Goal: Task Accomplishment & Management: Use online tool/utility

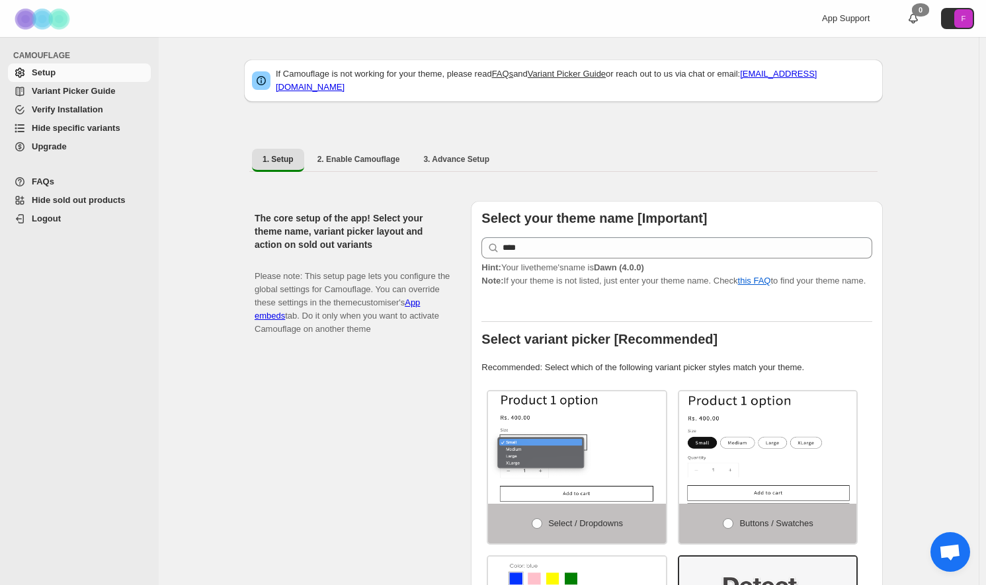
click at [62, 126] on span "Hide specific variants" at bounding box center [76, 128] width 89 height 10
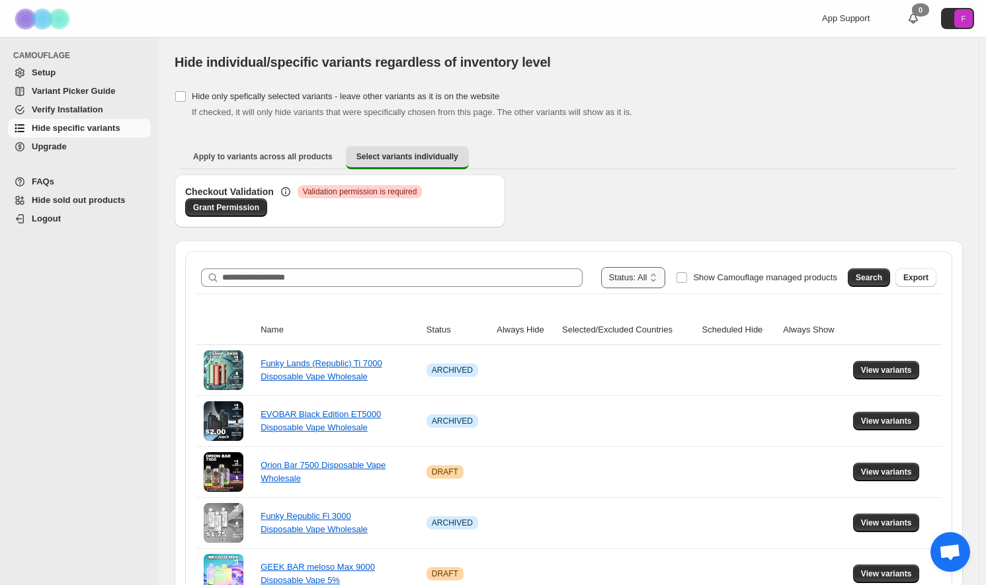
click at [624, 275] on select "**********" at bounding box center [633, 277] width 65 height 21
select select "******"
click at [627, 267] on select "**********" at bounding box center [633, 277] width 65 height 21
click at [879, 274] on span "Search" at bounding box center [868, 277] width 26 height 11
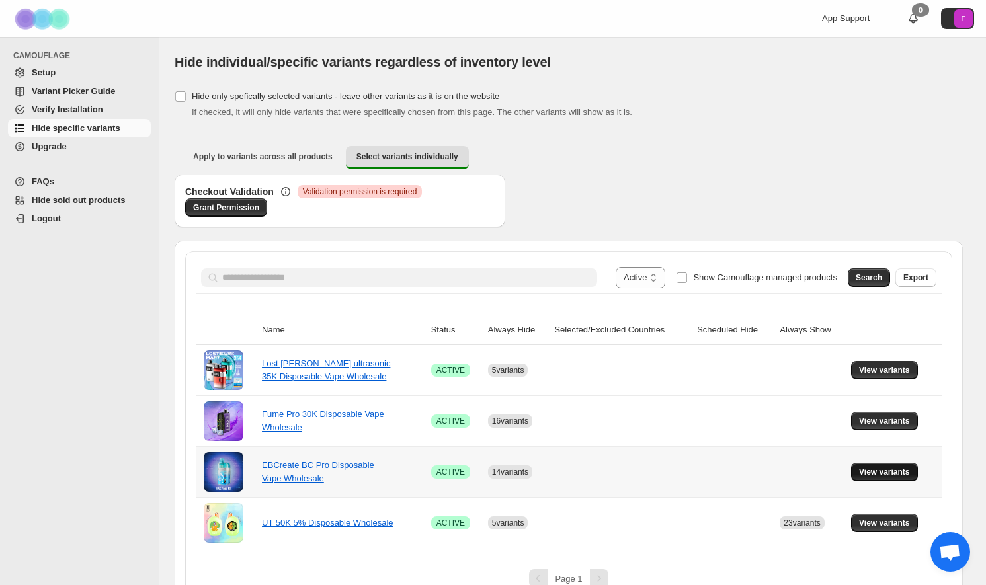
click at [902, 469] on span "View variants" at bounding box center [884, 472] width 51 height 11
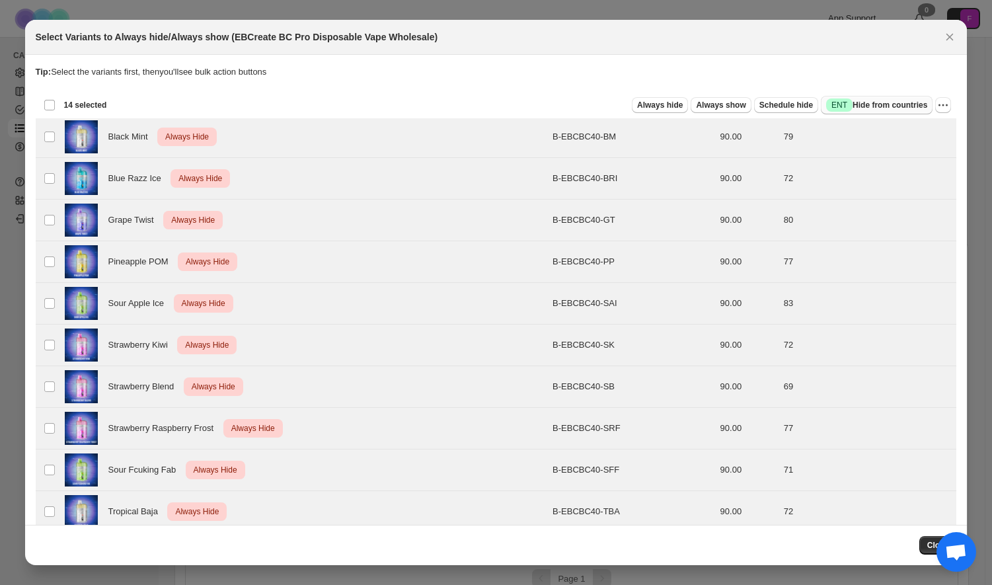
click at [875, 106] on span "Success ENT Hide from countries" at bounding box center [876, 105] width 101 height 13
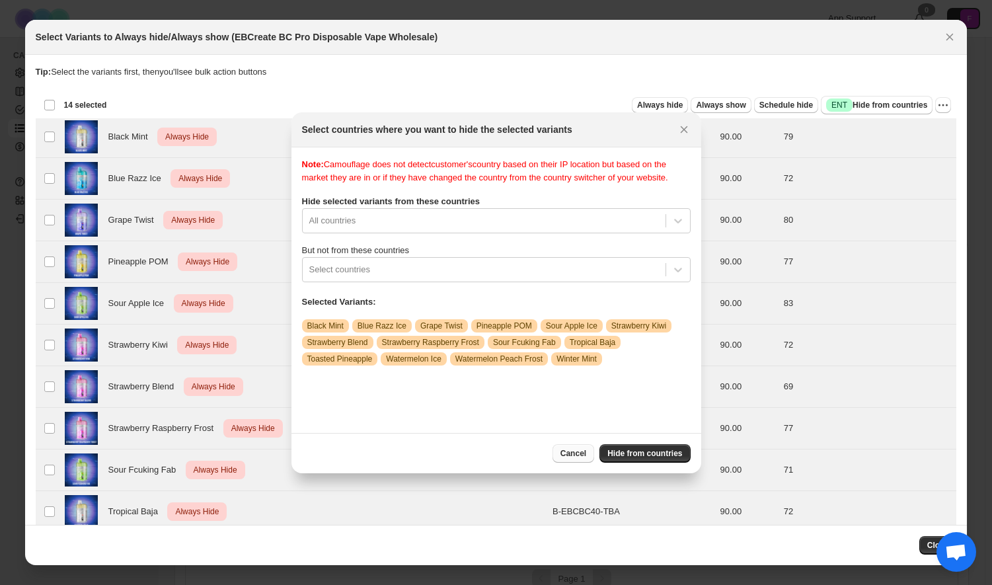
click at [586, 455] on span "Cancel" at bounding box center [574, 453] width 26 height 11
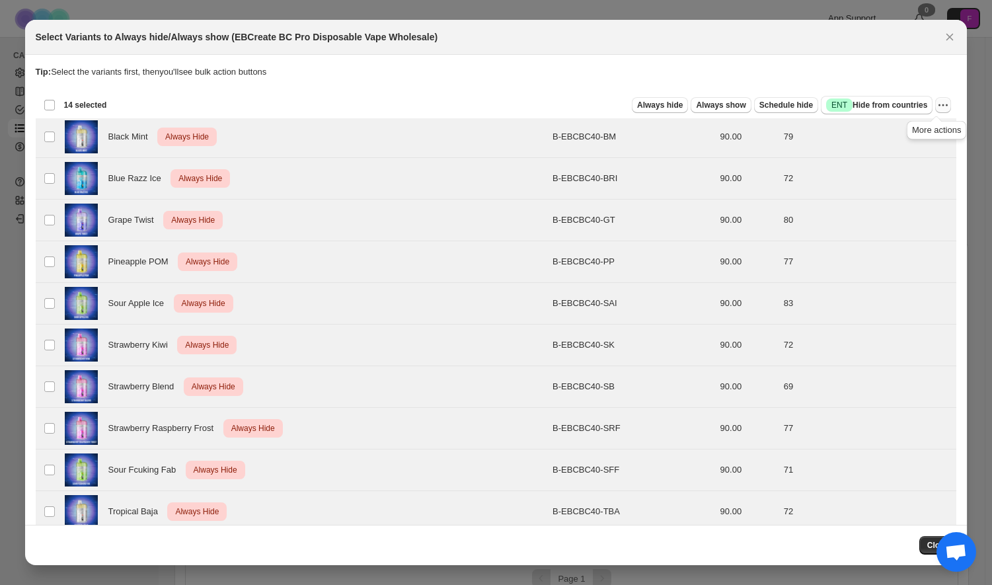
click at [939, 108] on icon "More actions" at bounding box center [943, 105] width 13 height 13
click at [879, 132] on span "Undo always hide" at bounding box center [875, 131] width 68 height 10
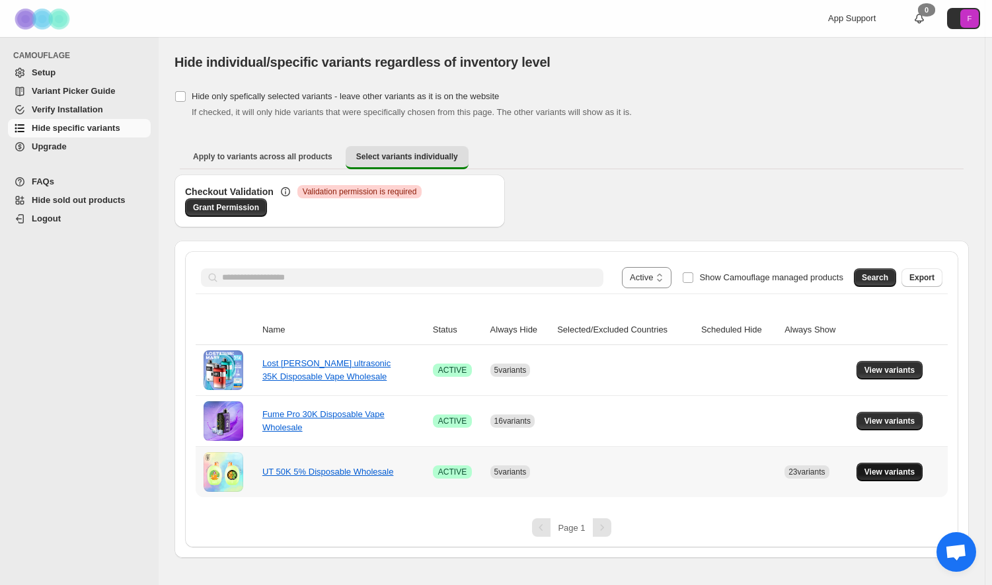
click at [889, 469] on span "View variants" at bounding box center [890, 472] width 51 height 11
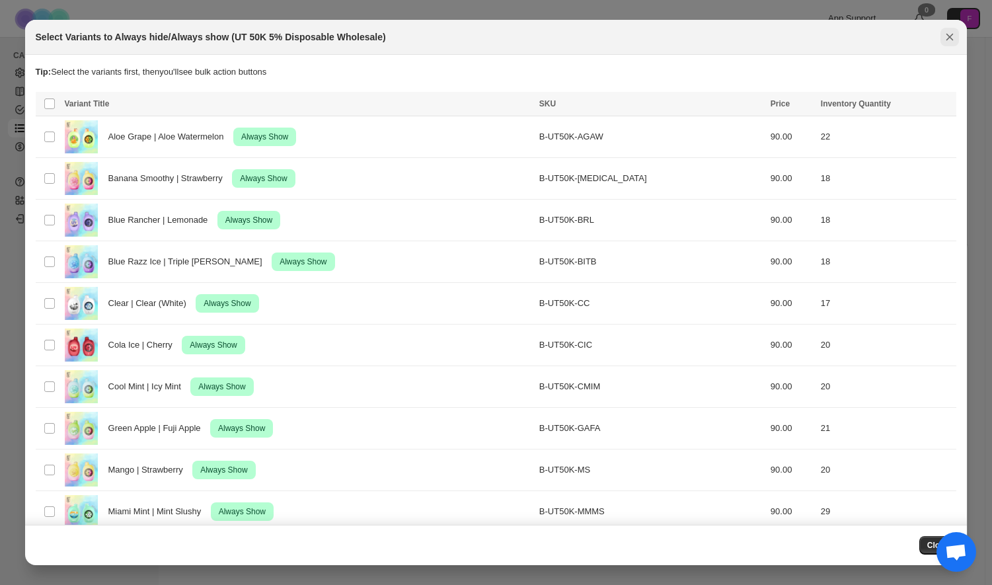
click at [945, 36] on icon "Close" at bounding box center [949, 36] width 13 height 13
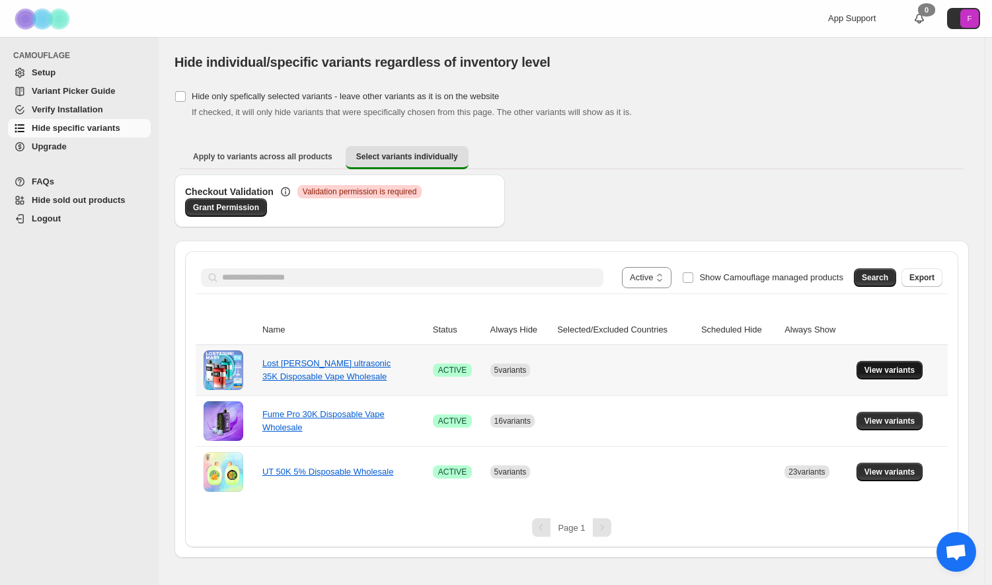
click at [885, 368] on span "View variants" at bounding box center [890, 370] width 51 height 11
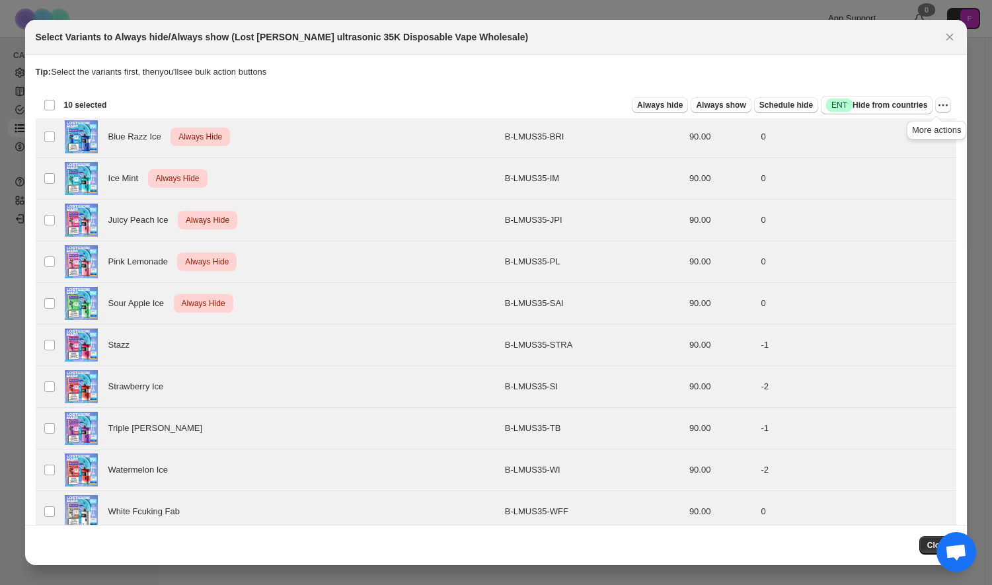
click at [937, 107] on icon "More actions" at bounding box center [943, 105] width 13 height 13
click at [871, 130] on span "Undo always hide" at bounding box center [875, 131] width 68 height 10
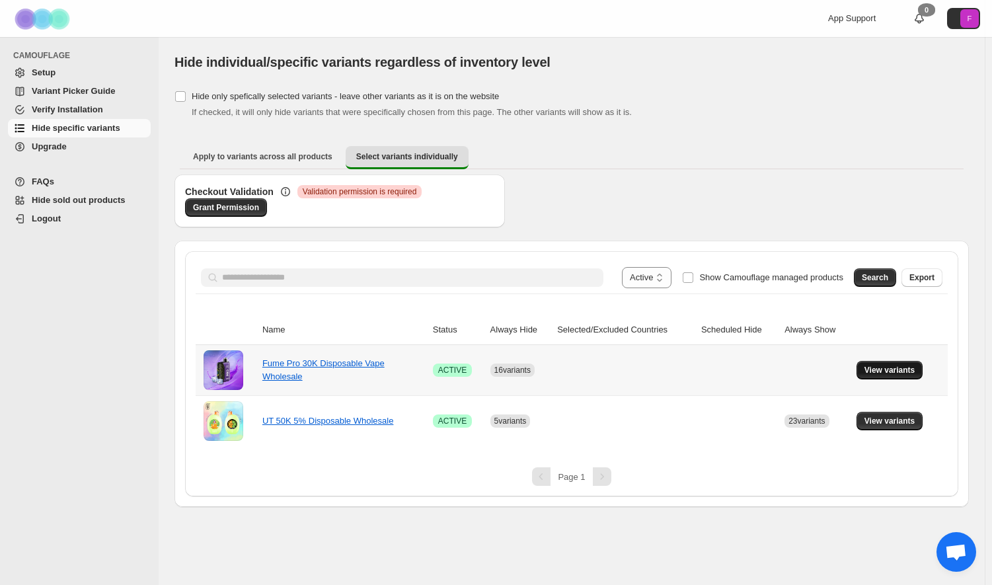
click at [900, 372] on span "View variants" at bounding box center [890, 370] width 51 height 11
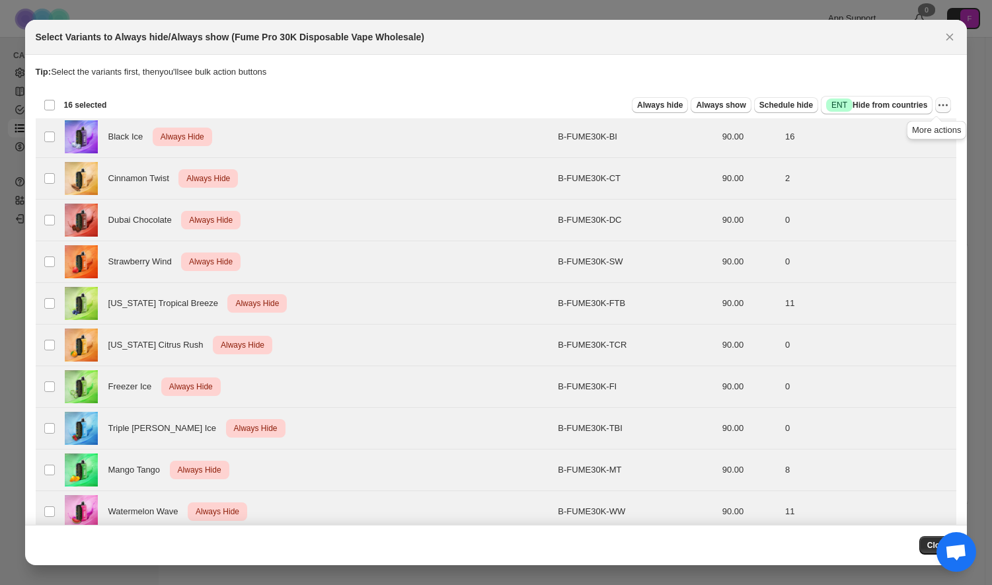
click at [943, 106] on icon "More actions" at bounding box center [944, 105] width 2 height 2
click at [882, 131] on span "Undo always hide" at bounding box center [875, 131] width 68 height 10
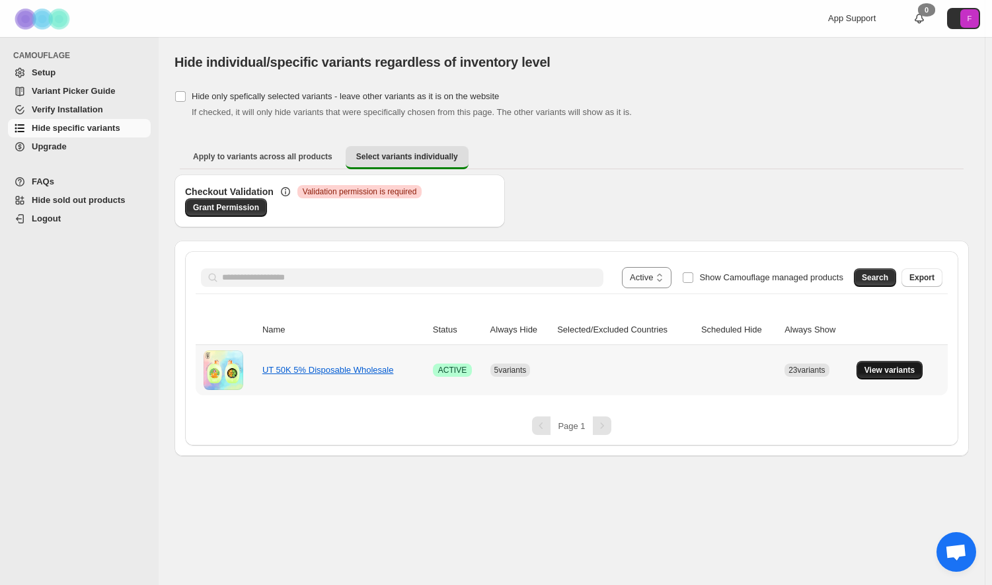
click at [883, 372] on span "View variants" at bounding box center [890, 370] width 51 height 11
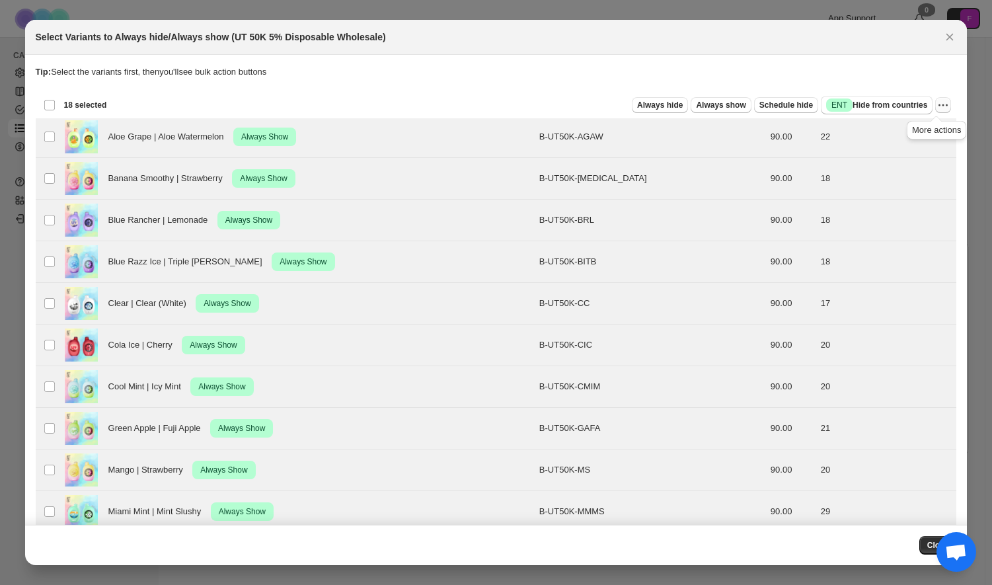
click at [937, 108] on icon "More actions" at bounding box center [943, 105] width 13 height 13
click at [877, 157] on span "Undo always show" at bounding box center [876, 154] width 71 height 10
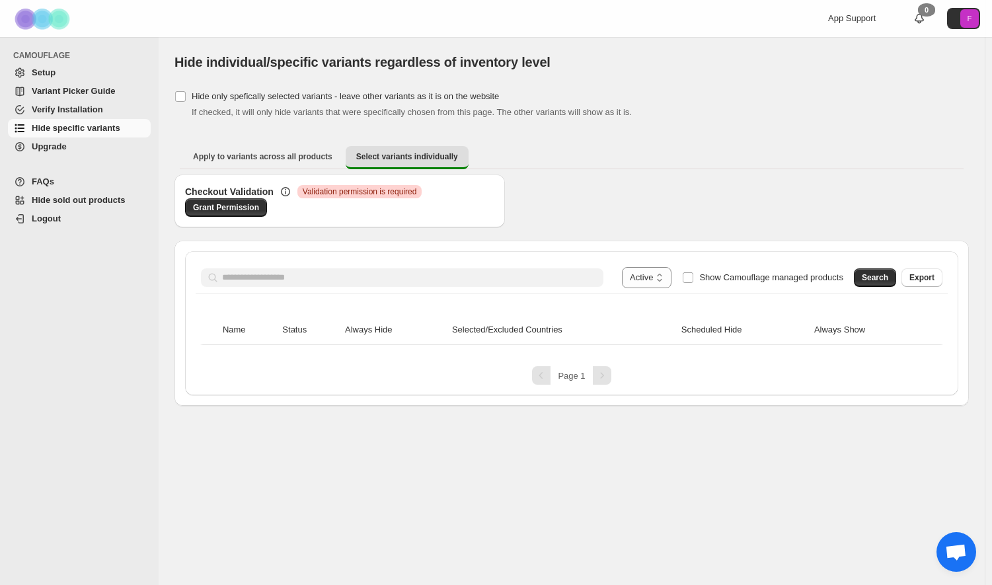
click at [886, 145] on div "Apply to variants across all products Select variants individually More views A…" at bounding box center [572, 157] width 795 height 34
click at [654, 280] on select "**********" at bounding box center [647, 277] width 50 height 21
click at [627, 267] on select "**********" at bounding box center [647, 277] width 50 height 21
click at [885, 274] on span "Search" at bounding box center [875, 277] width 26 height 11
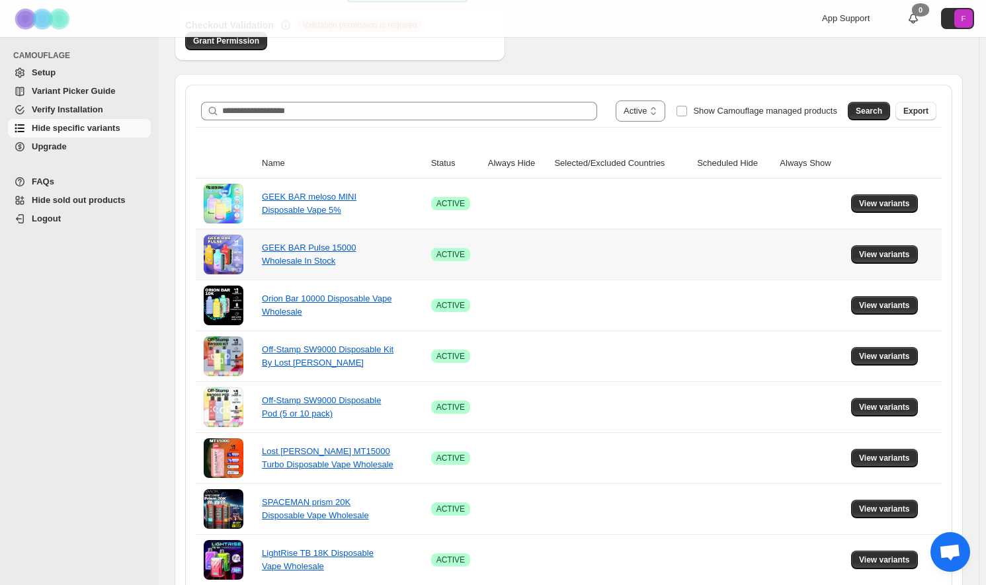
scroll to position [45, 0]
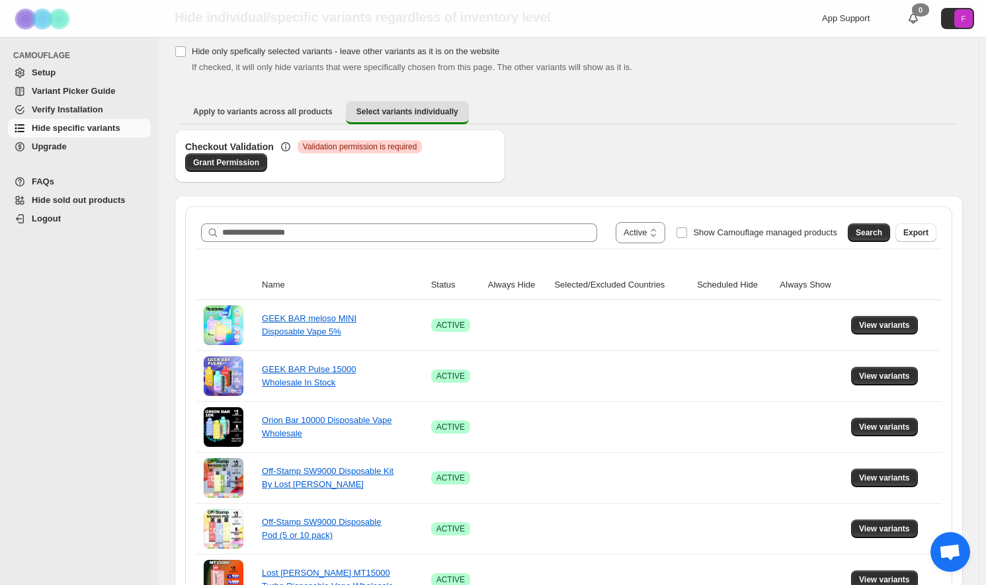
click at [274, 283] on th "Name" at bounding box center [342, 285] width 169 height 30
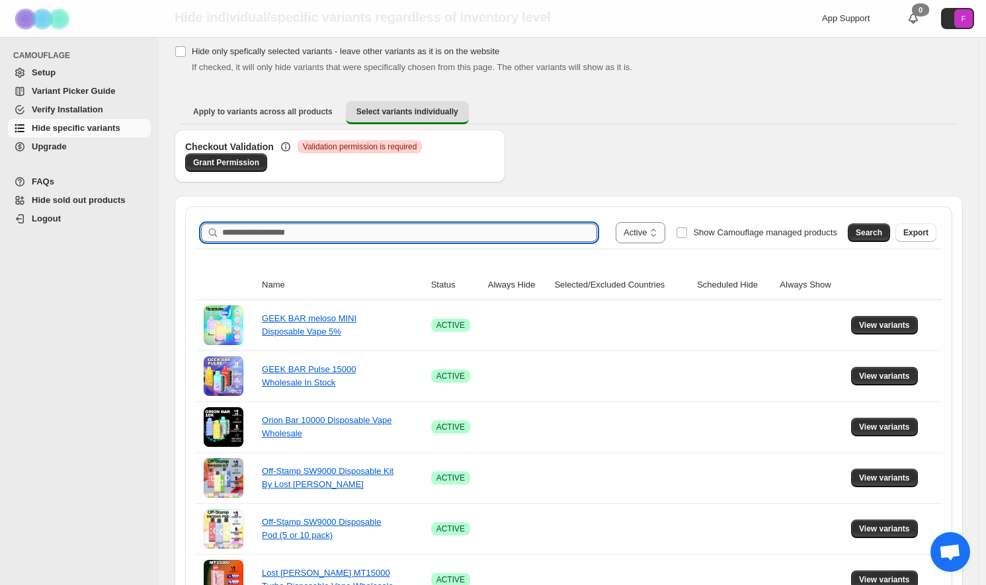
click at [299, 230] on input "Search product name" at bounding box center [409, 232] width 375 height 19
type input "****"
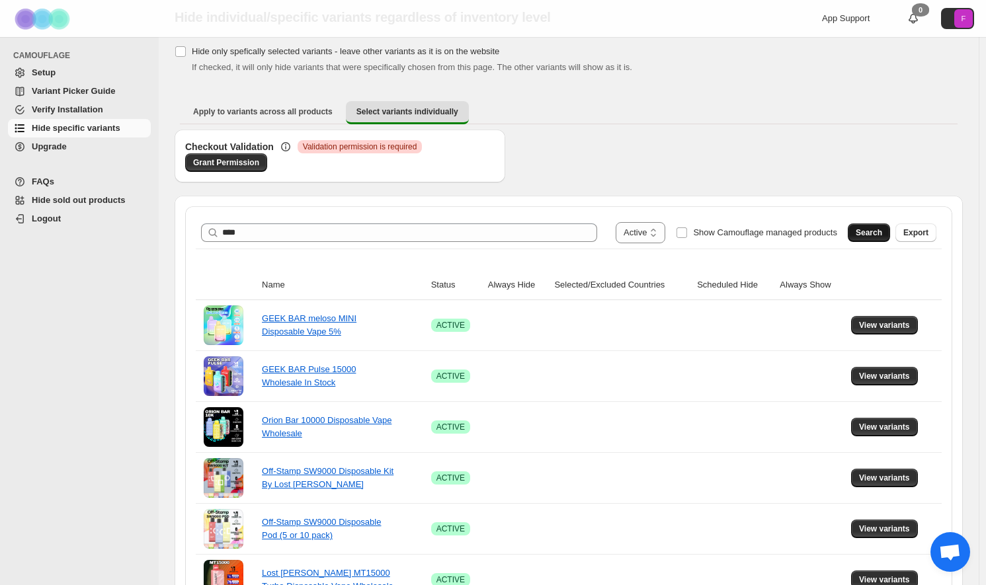
click at [875, 235] on span "Search" at bounding box center [868, 232] width 26 height 11
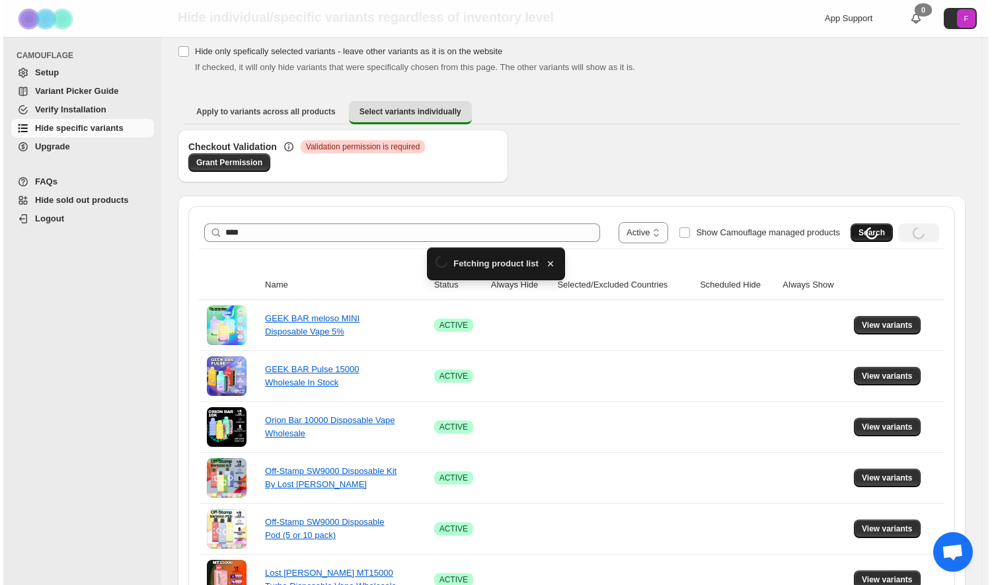
scroll to position [0, 0]
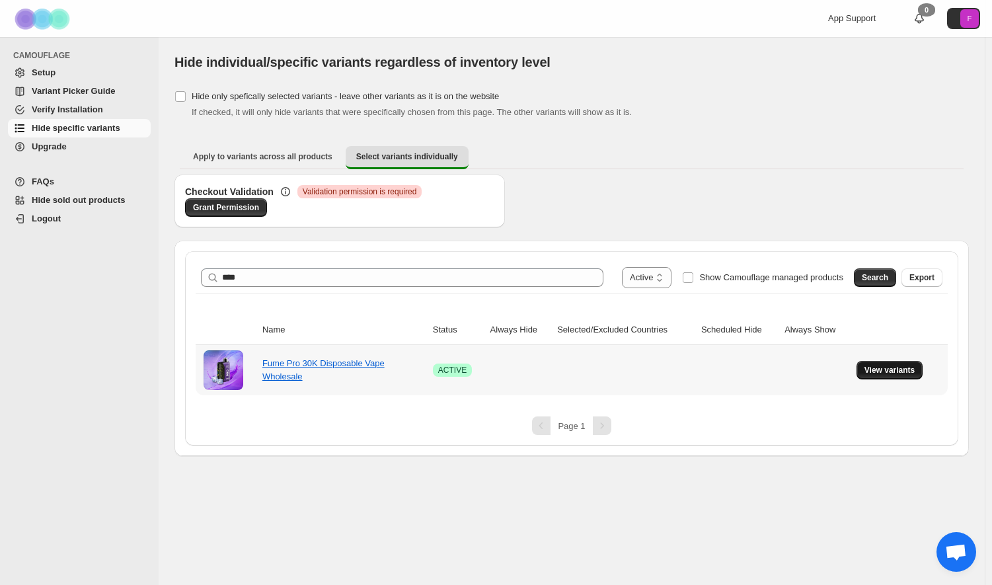
click at [888, 371] on span "View variants" at bounding box center [890, 370] width 51 height 11
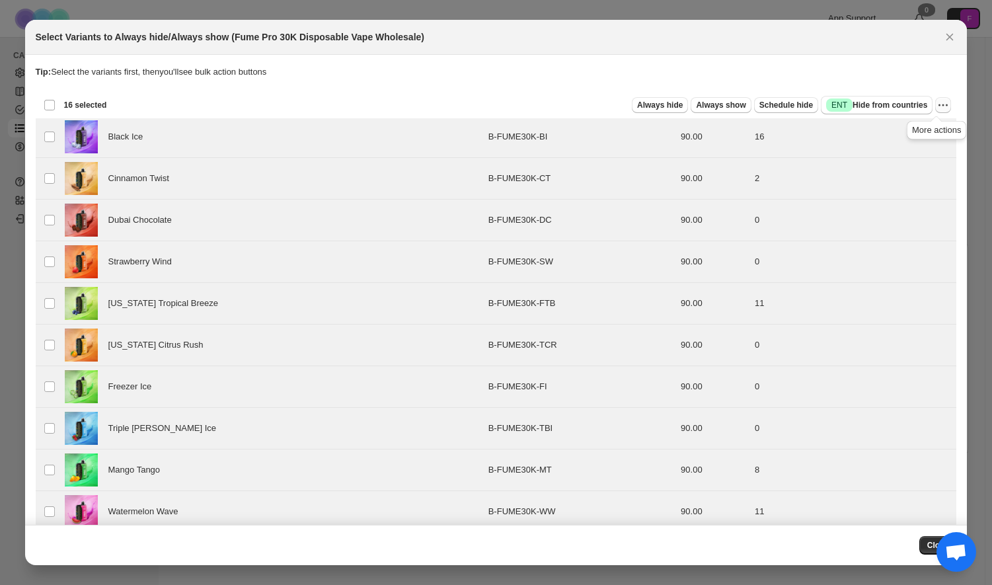
click at [937, 110] on icon "More actions" at bounding box center [943, 105] width 13 height 13
click at [849, 284] on td "11" at bounding box center [854, 304] width 206 height 42
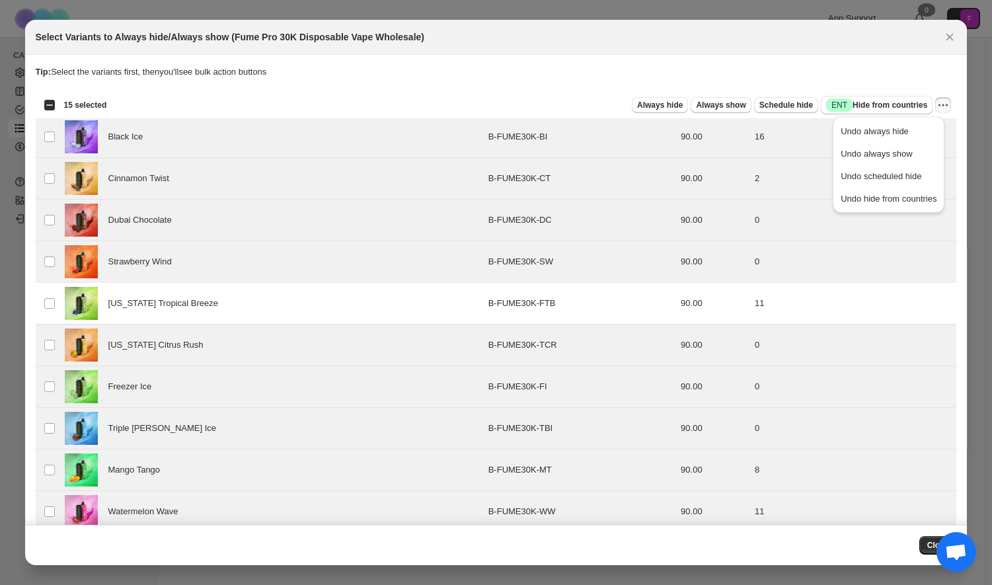
click at [863, 77] on p "Tip: Select the variants first, then you'll see bulk action buttons" at bounding box center [497, 71] width 922 height 13
click at [672, 106] on span "Always hide" at bounding box center [660, 105] width 46 height 11
